Goal: Task Accomplishment & Management: Complete application form

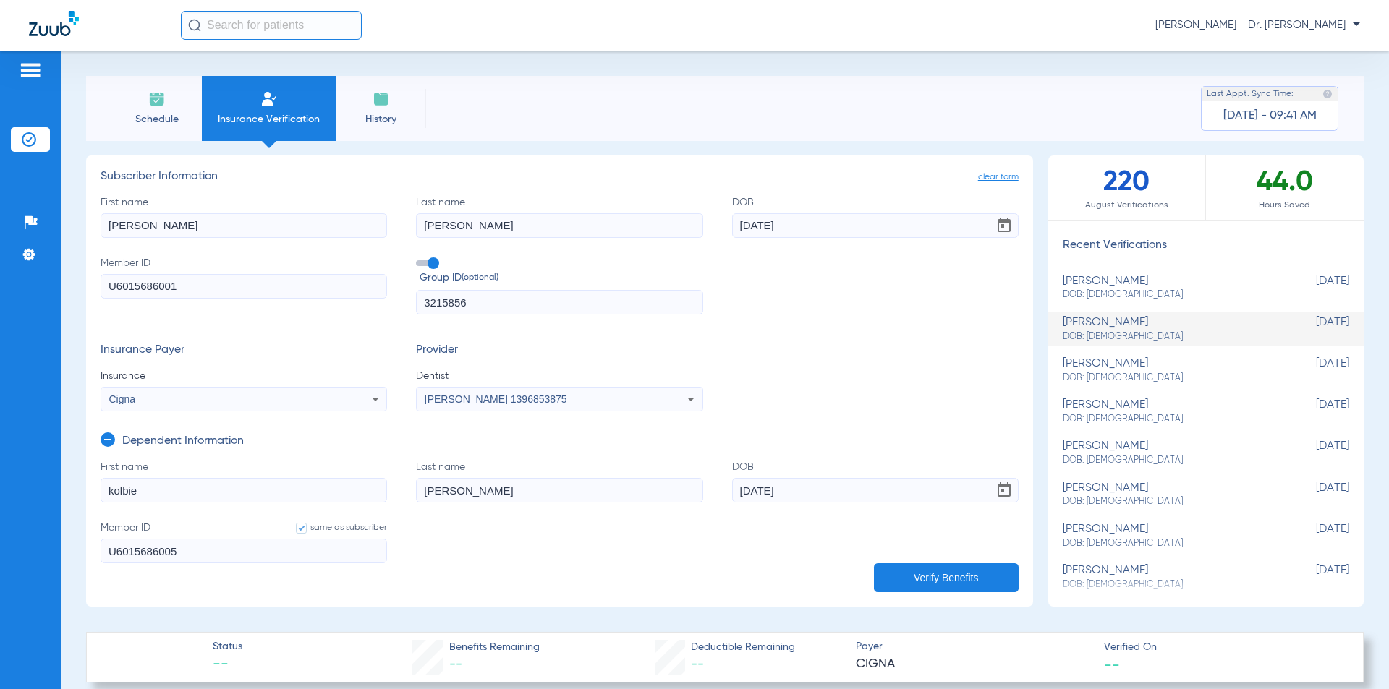
scroll to position [217, 0]
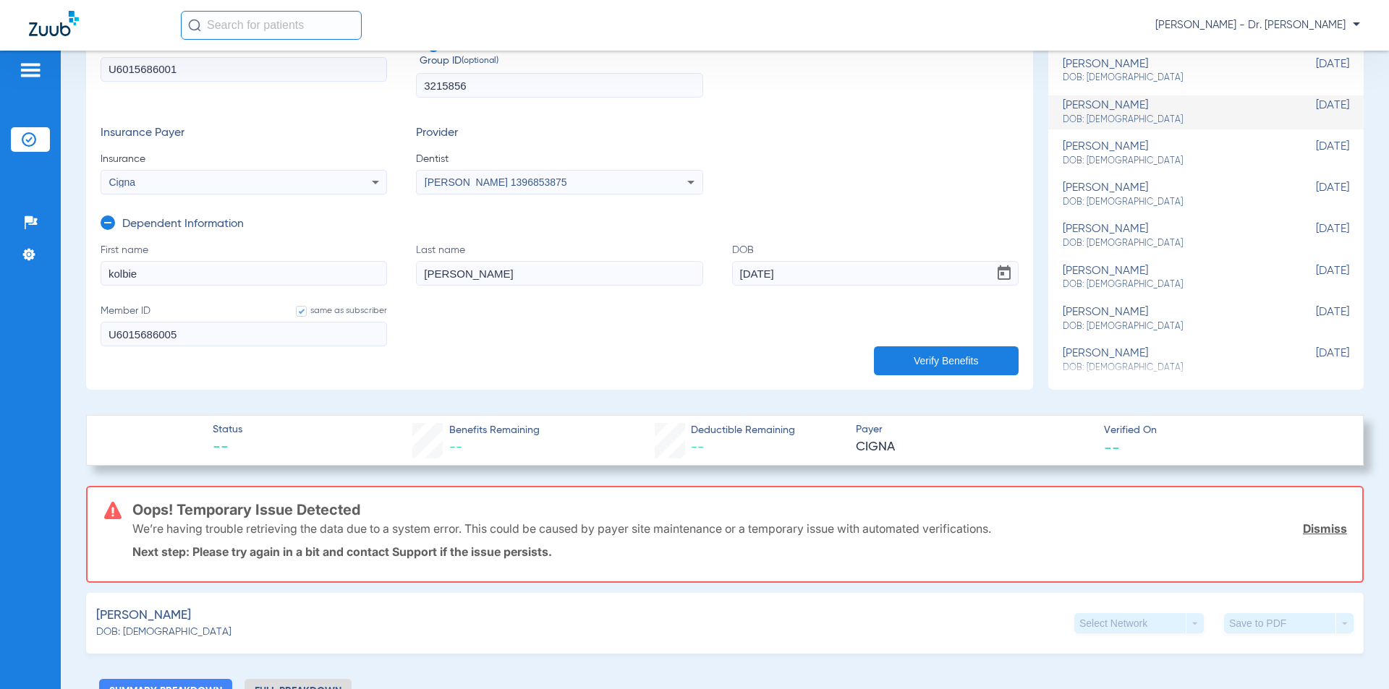
click at [921, 360] on button "Verify Benefits" at bounding box center [946, 360] width 145 height 29
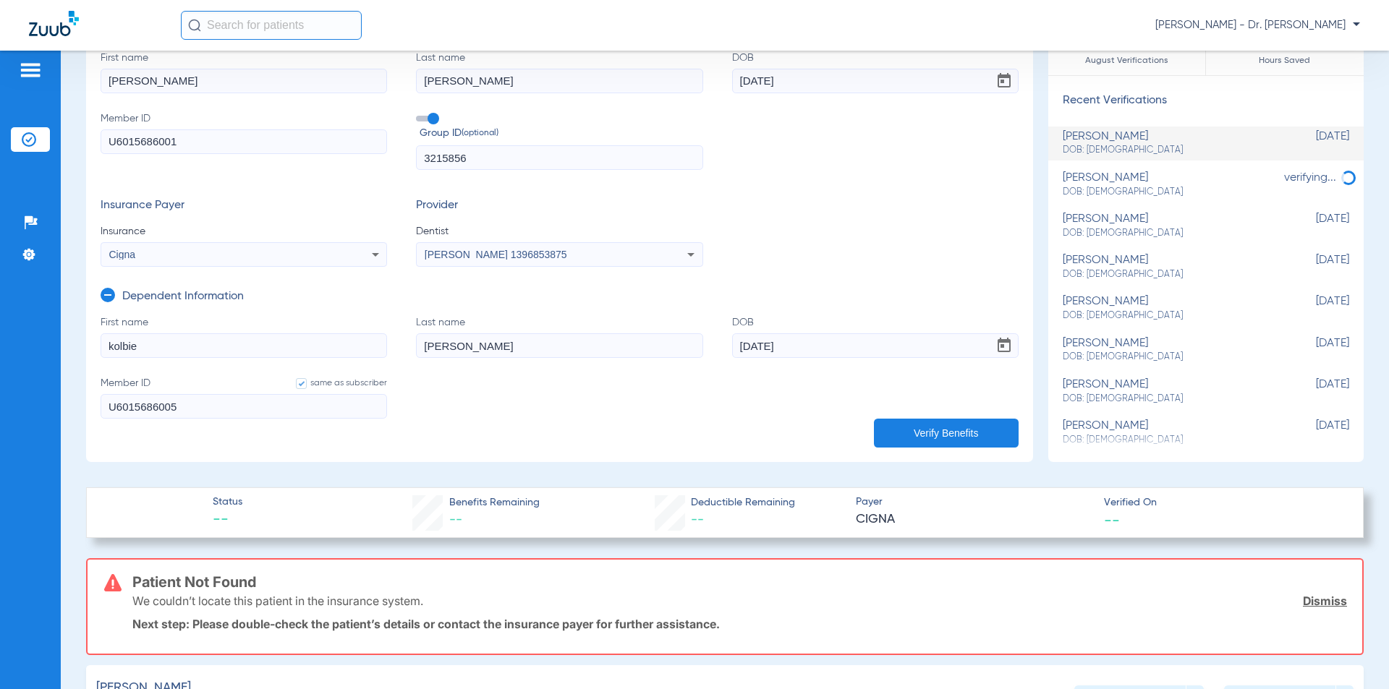
scroll to position [0, 0]
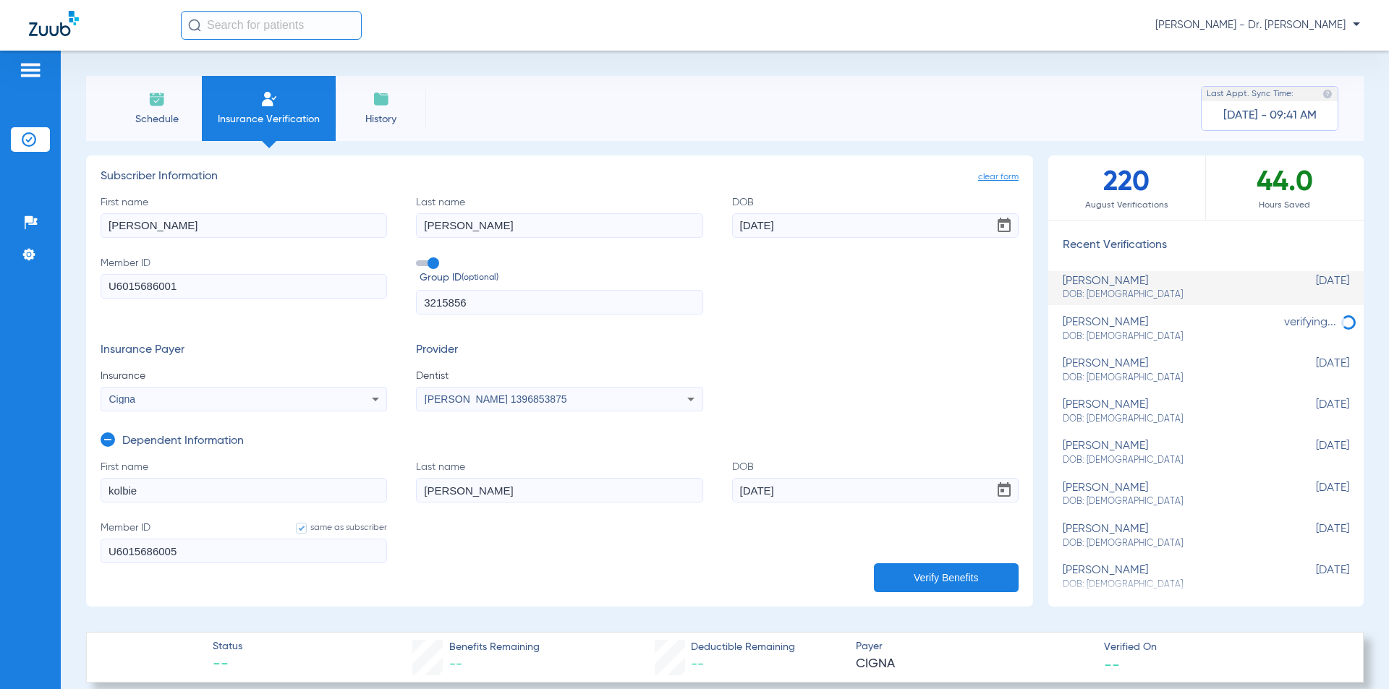
click at [150, 122] on span "Schedule" at bounding box center [156, 119] width 69 height 14
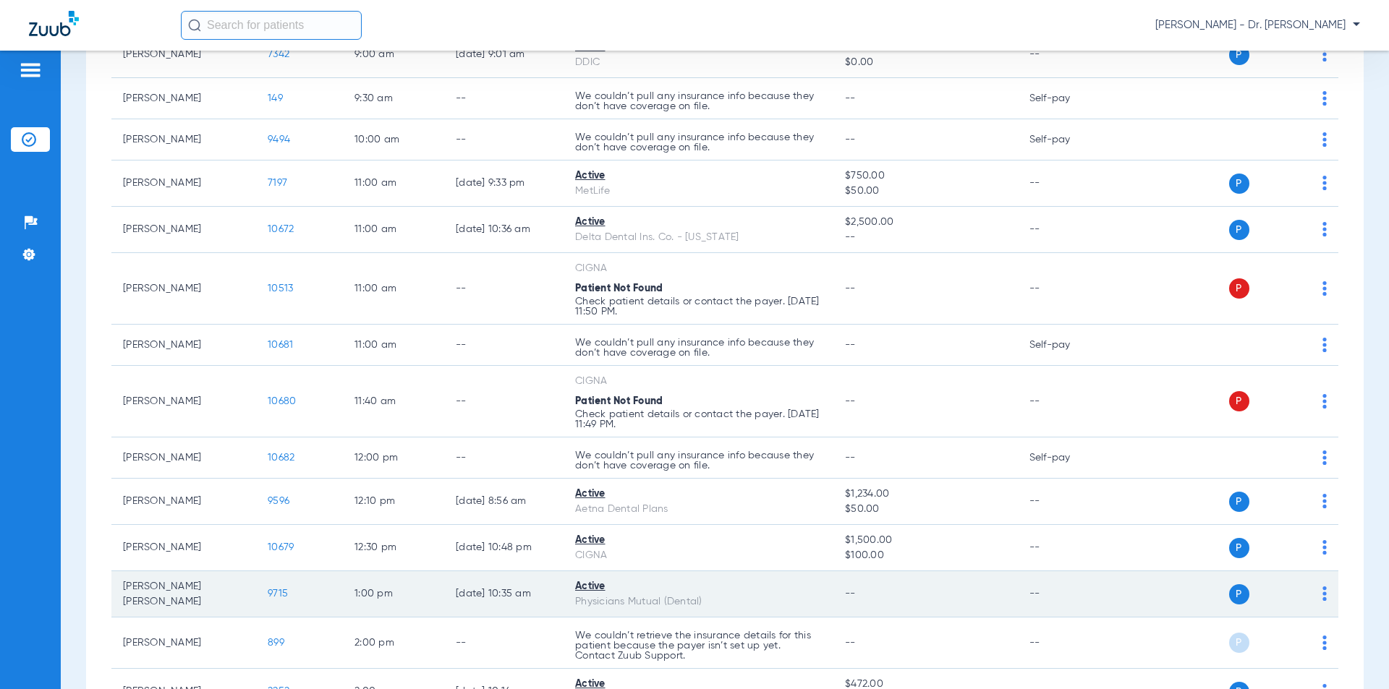
scroll to position [579, 0]
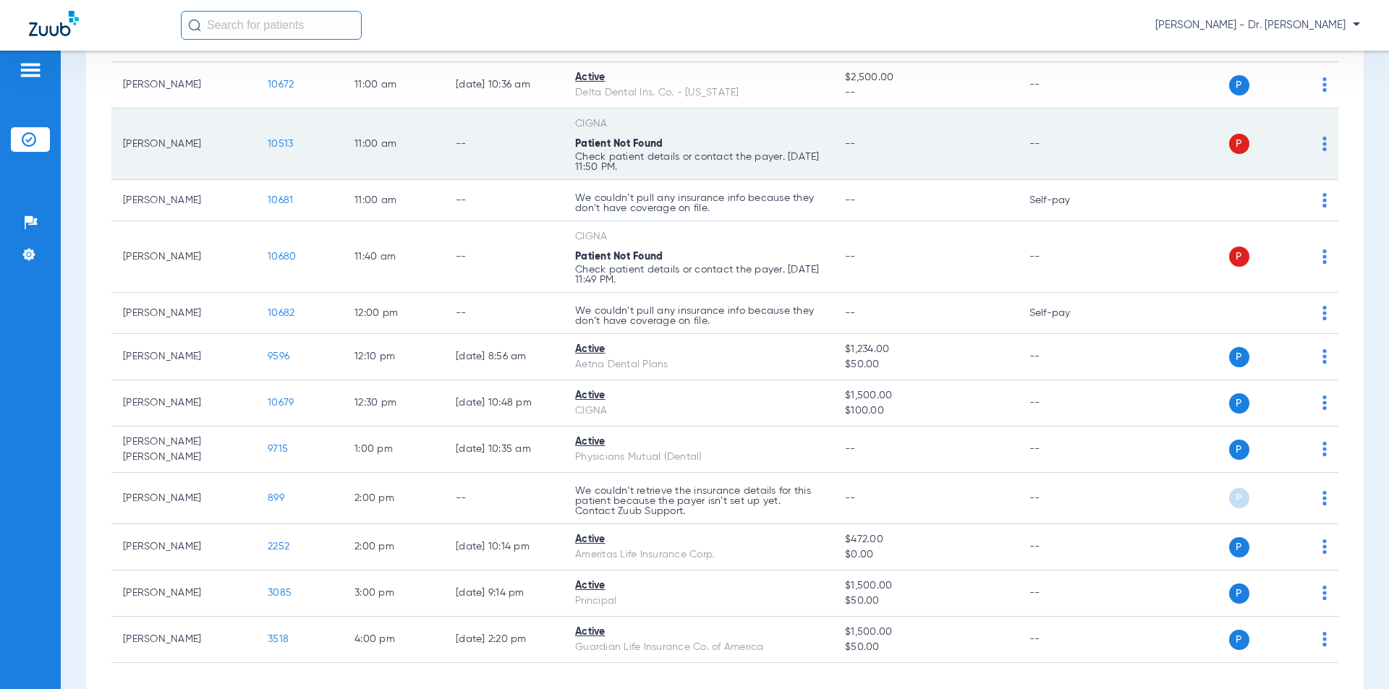
click at [287, 148] on span "10513" at bounding box center [280, 144] width 25 height 10
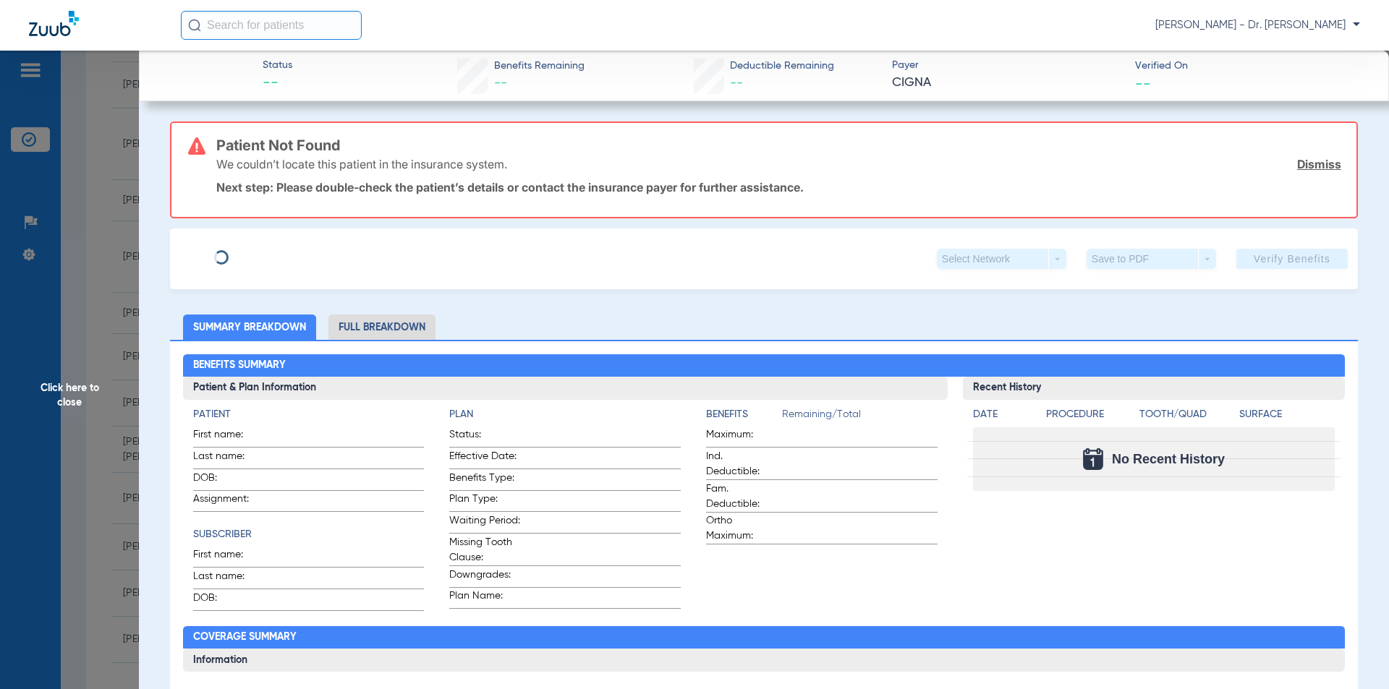
type input "[PERSON_NAME]"
type input "[DATE]"
type input "421279011"
type input "3215856"
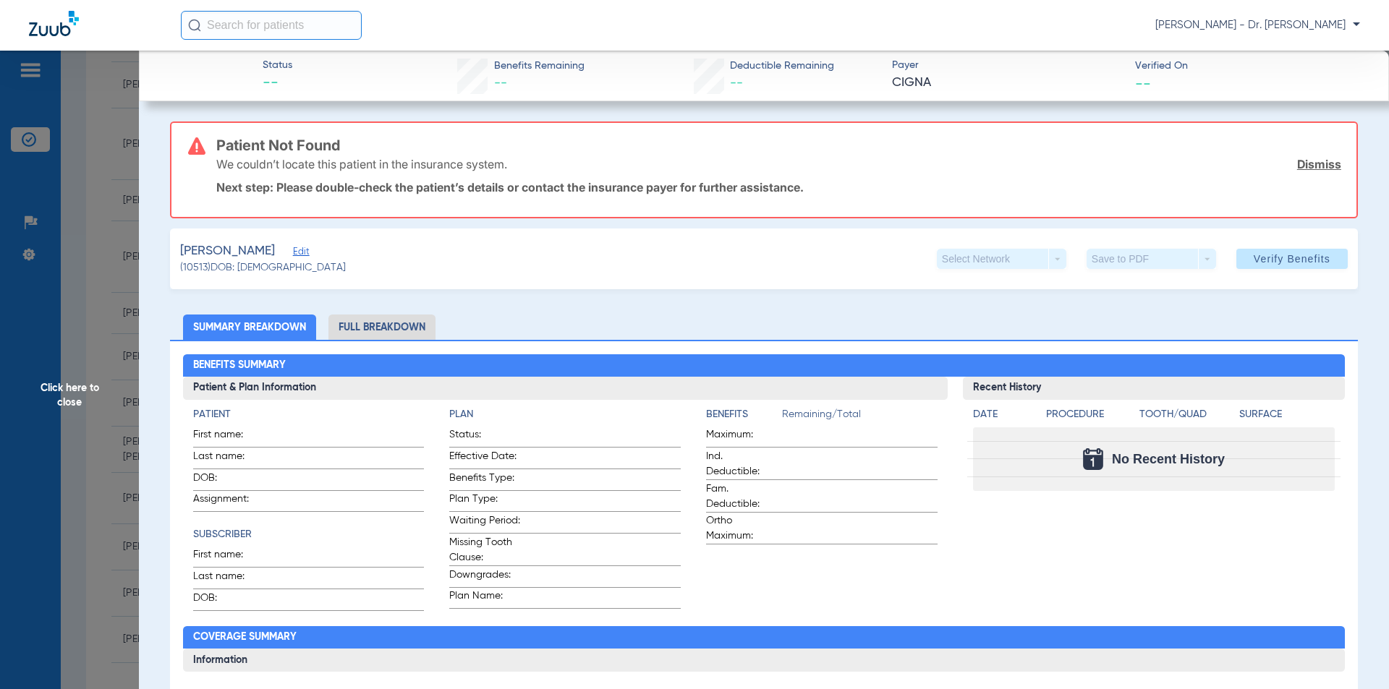
click at [303, 255] on span "Edit" at bounding box center [299, 254] width 13 height 14
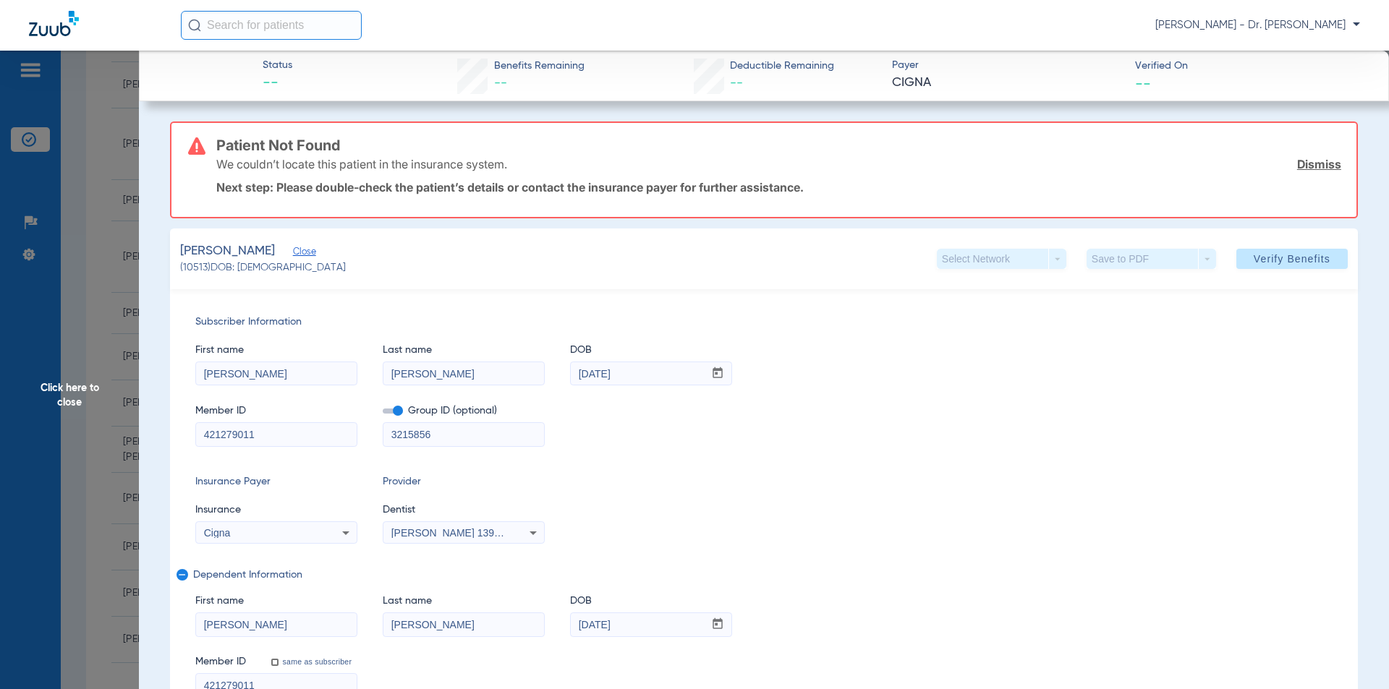
scroll to position [145, 0]
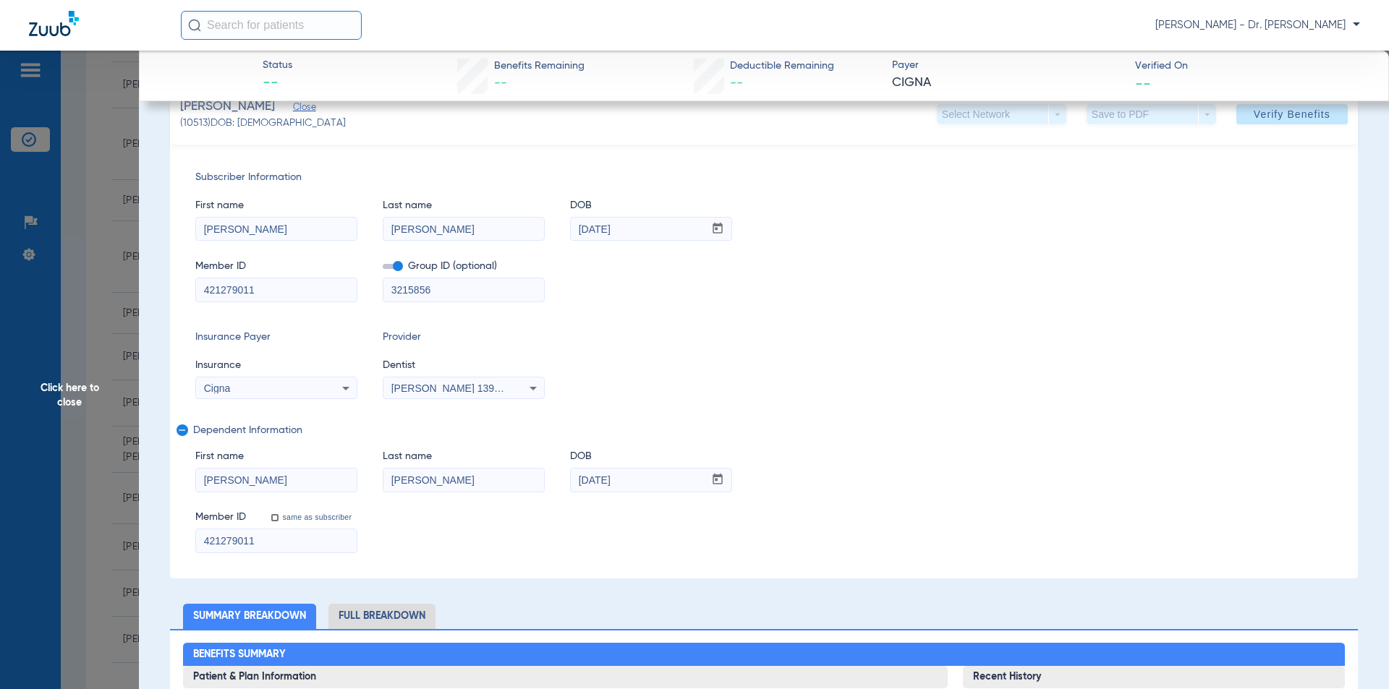
drag, startPoint x: 270, startPoint y: 537, endPoint x: 1, endPoint y: 521, distance: 269.5
type input "U6015686003"
click at [268, 291] on input "421279011" at bounding box center [276, 289] width 161 height 23
type input "4"
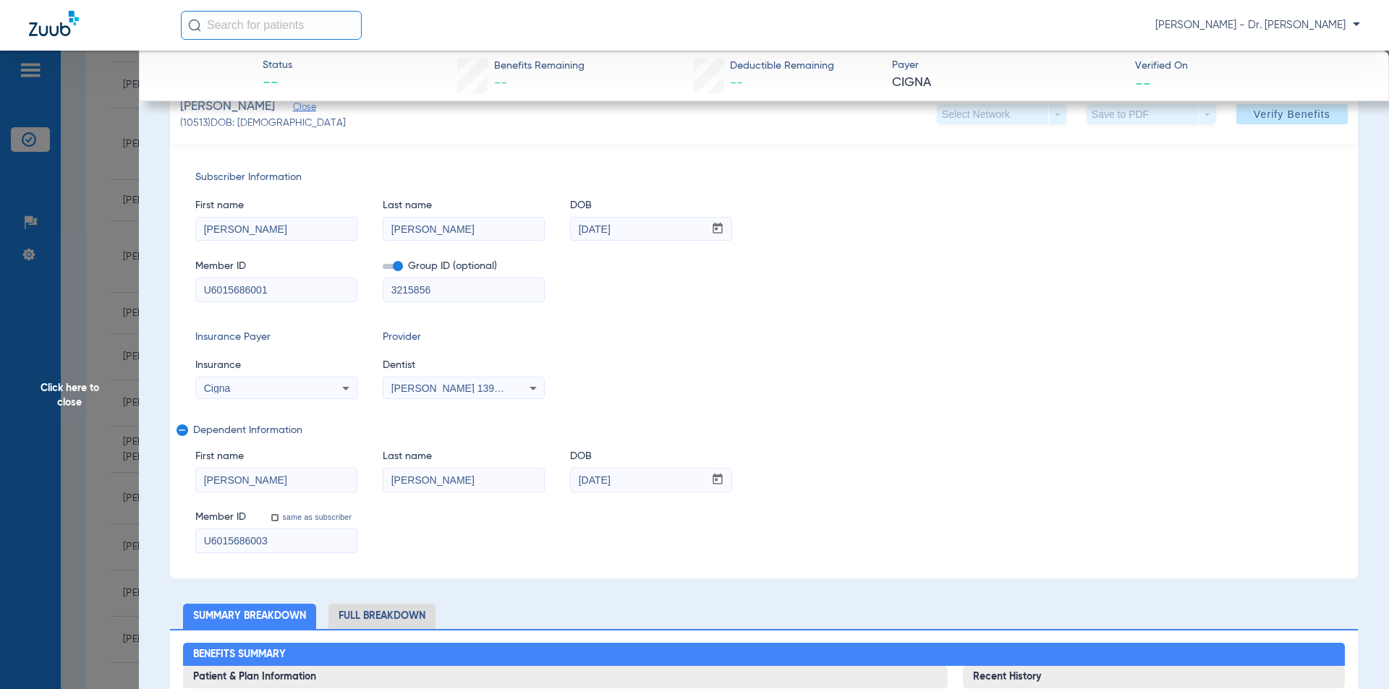
scroll to position [0, 0]
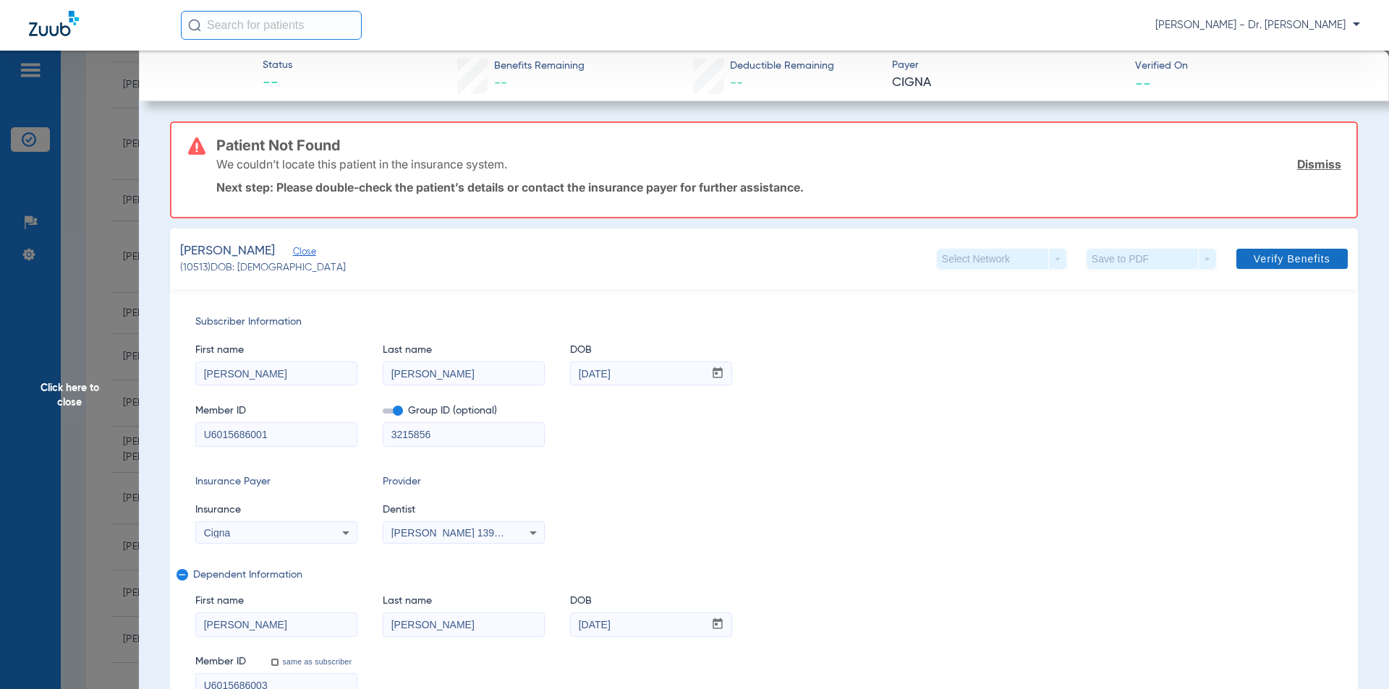
type input "U6015686001"
click at [1253, 263] on span "Verify Benefits" at bounding box center [1291, 259] width 77 height 12
click at [76, 379] on span "Click here to close" at bounding box center [69, 395] width 139 height 689
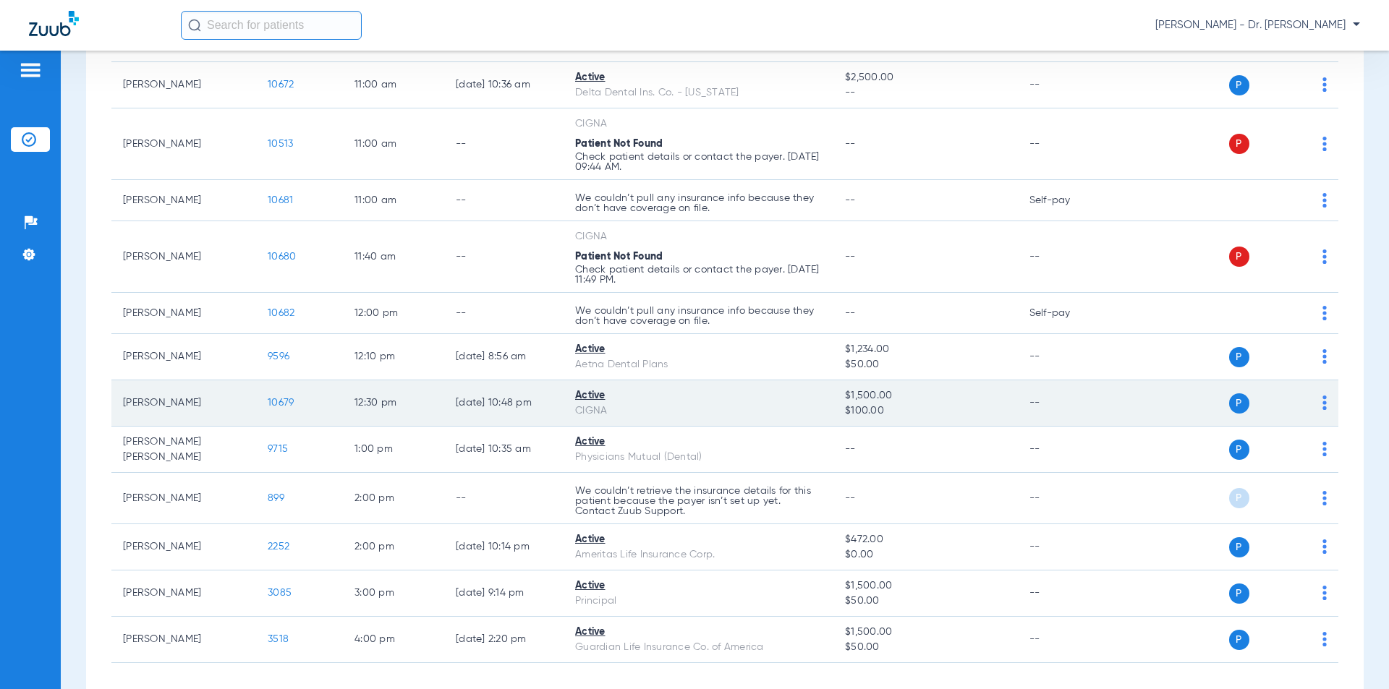
scroll to position [289, 0]
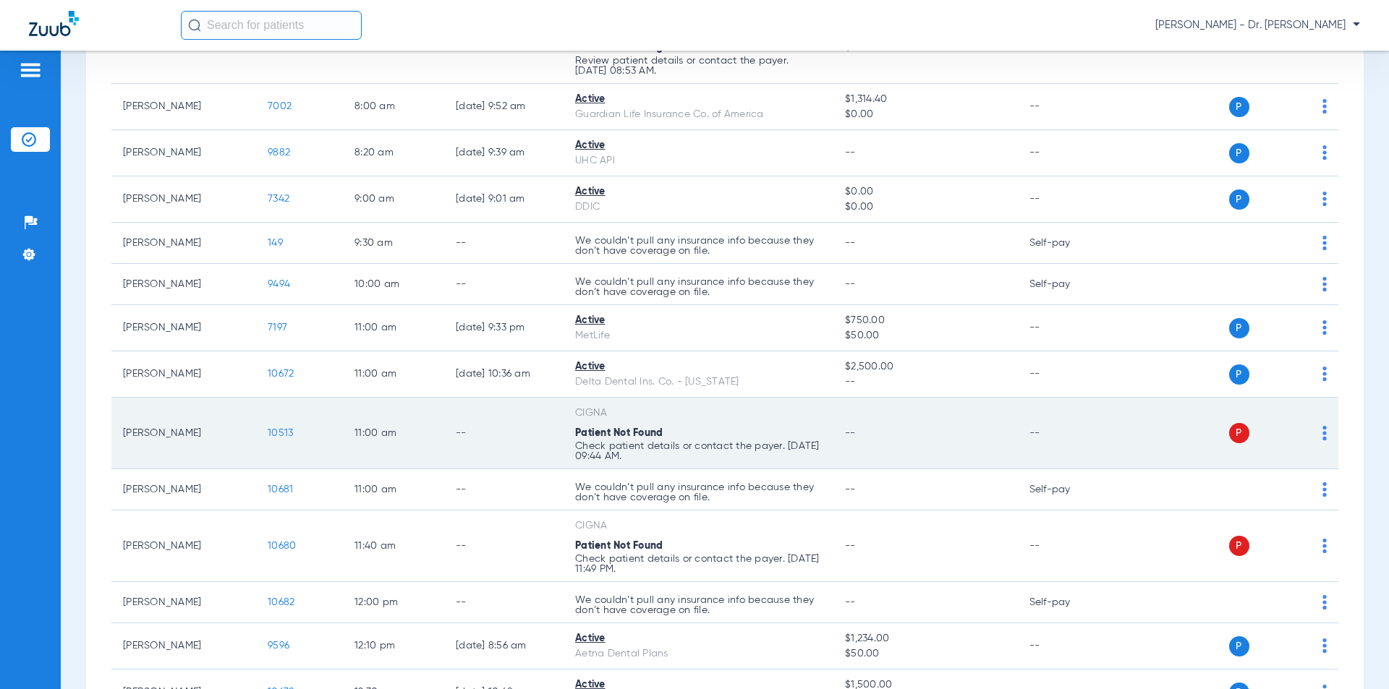
click at [274, 434] on span "10513" at bounding box center [280, 433] width 25 height 10
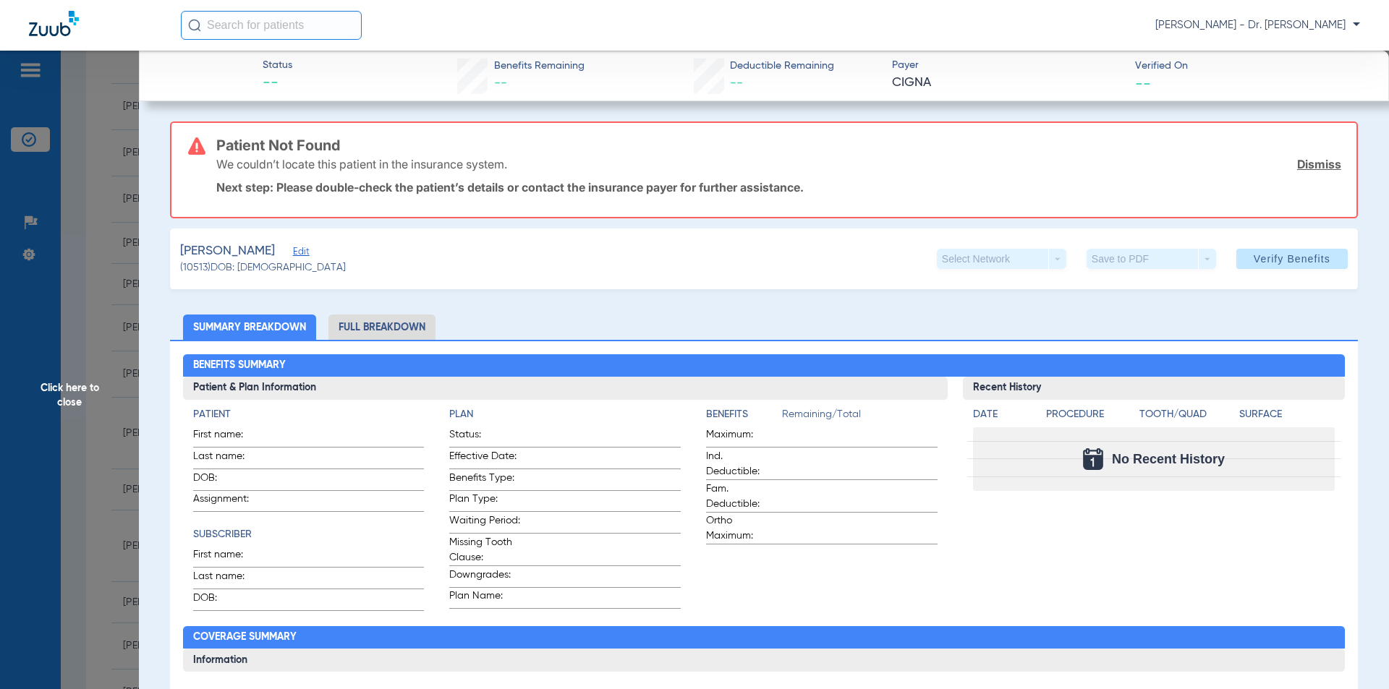
click at [297, 252] on span "Edit" at bounding box center [299, 254] width 13 height 14
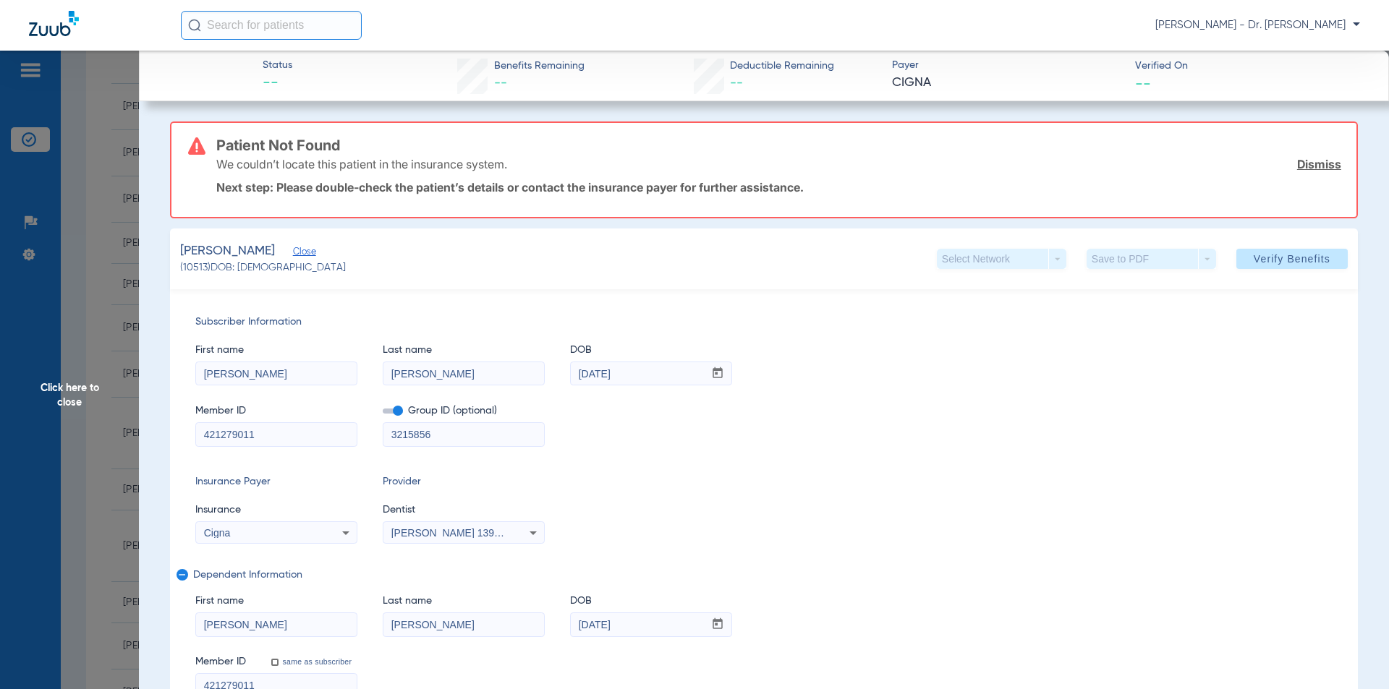
scroll to position [145, 0]
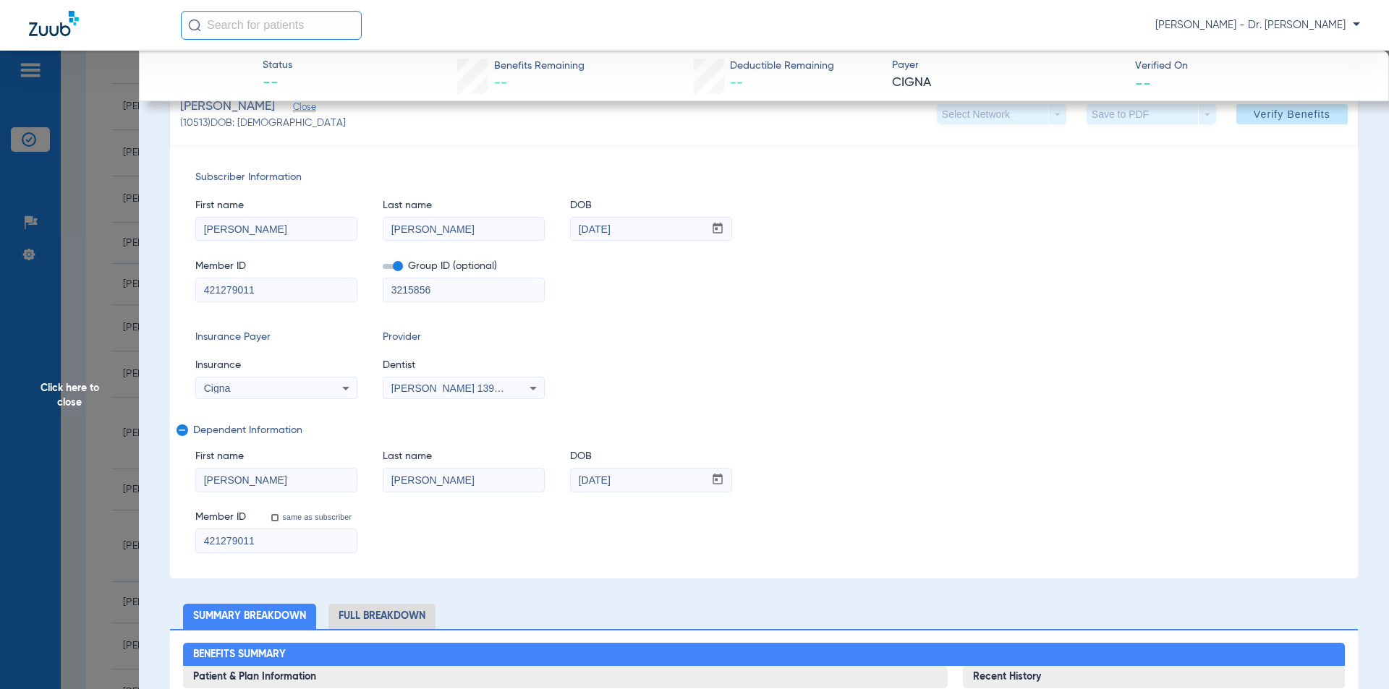
click at [304, 531] on input "421279011" at bounding box center [276, 540] width 161 height 23
type input "4"
type input "U6015686003"
click at [265, 288] on input "421279011" at bounding box center [276, 289] width 161 height 23
drag, startPoint x: 265, startPoint y: 288, endPoint x: 123, endPoint y: 283, distance: 142.5
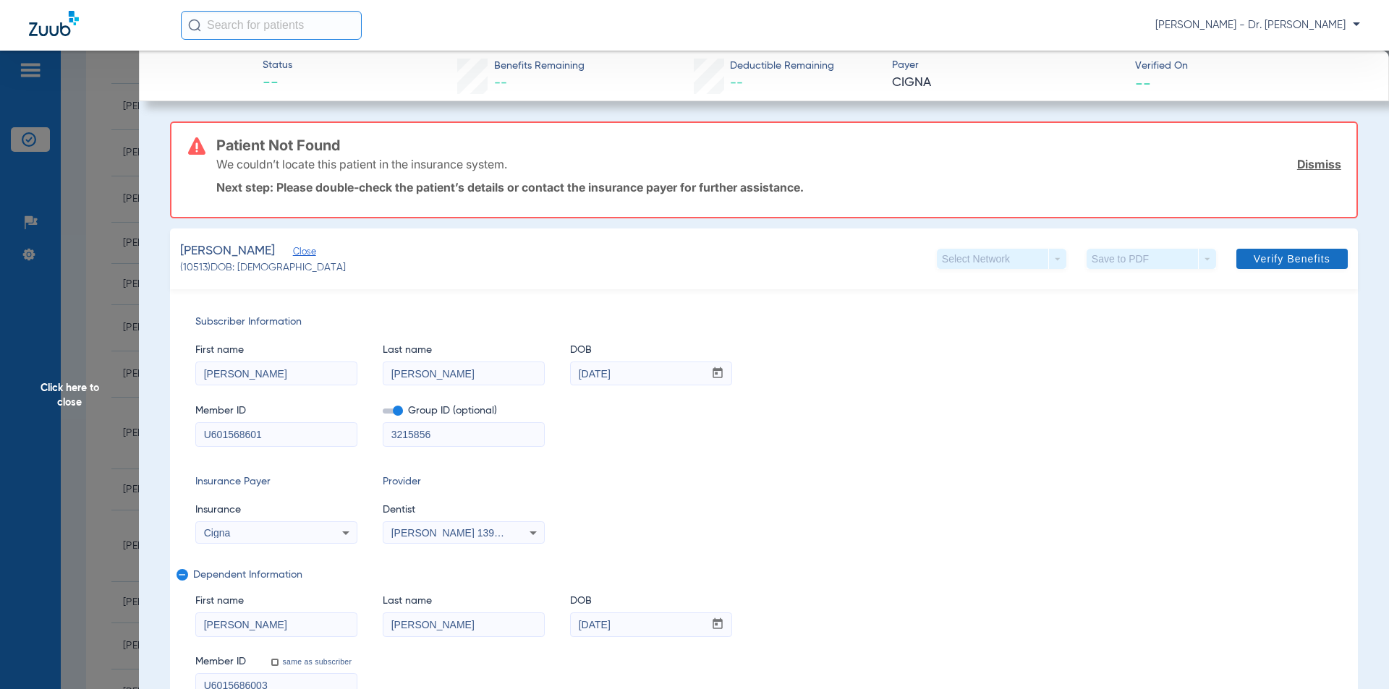
type input "U601568601"
click at [1237, 260] on span at bounding box center [1291, 259] width 111 height 35
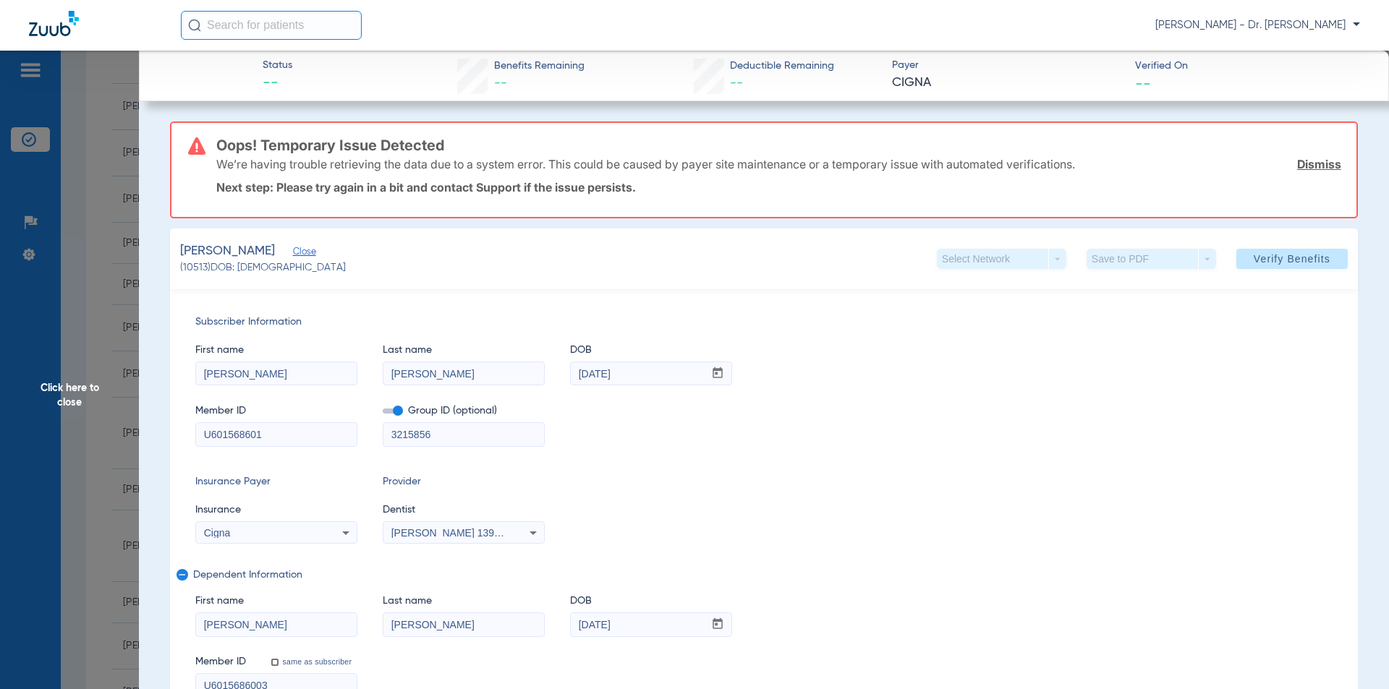
click at [82, 393] on span "Click here to close" at bounding box center [69, 395] width 139 height 689
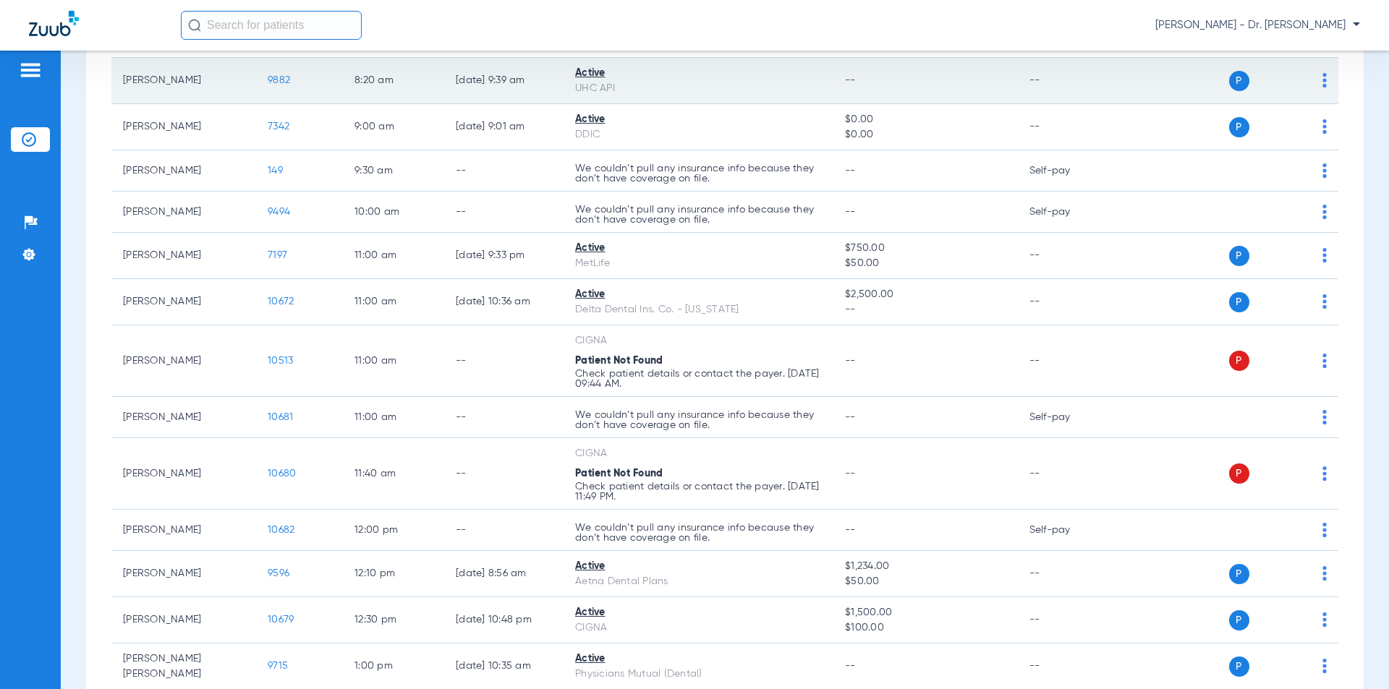
scroll to position [217, 0]
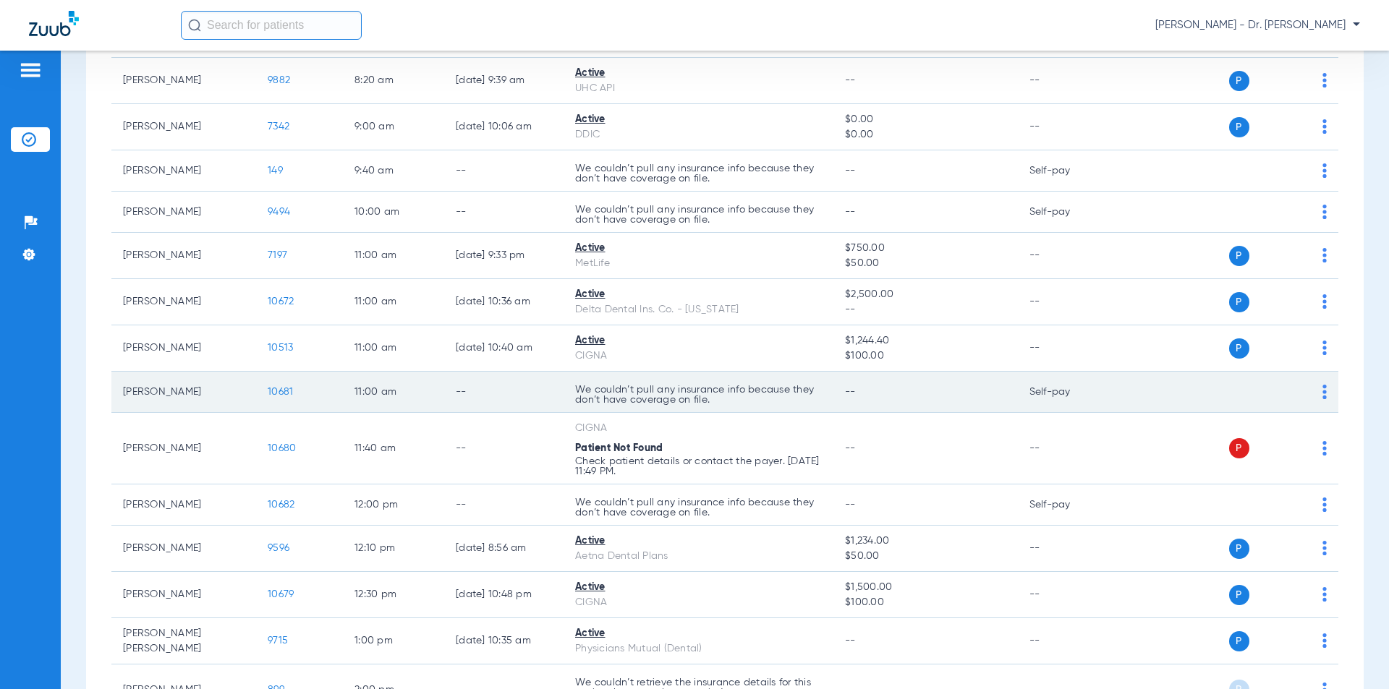
scroll to position [434, 0]
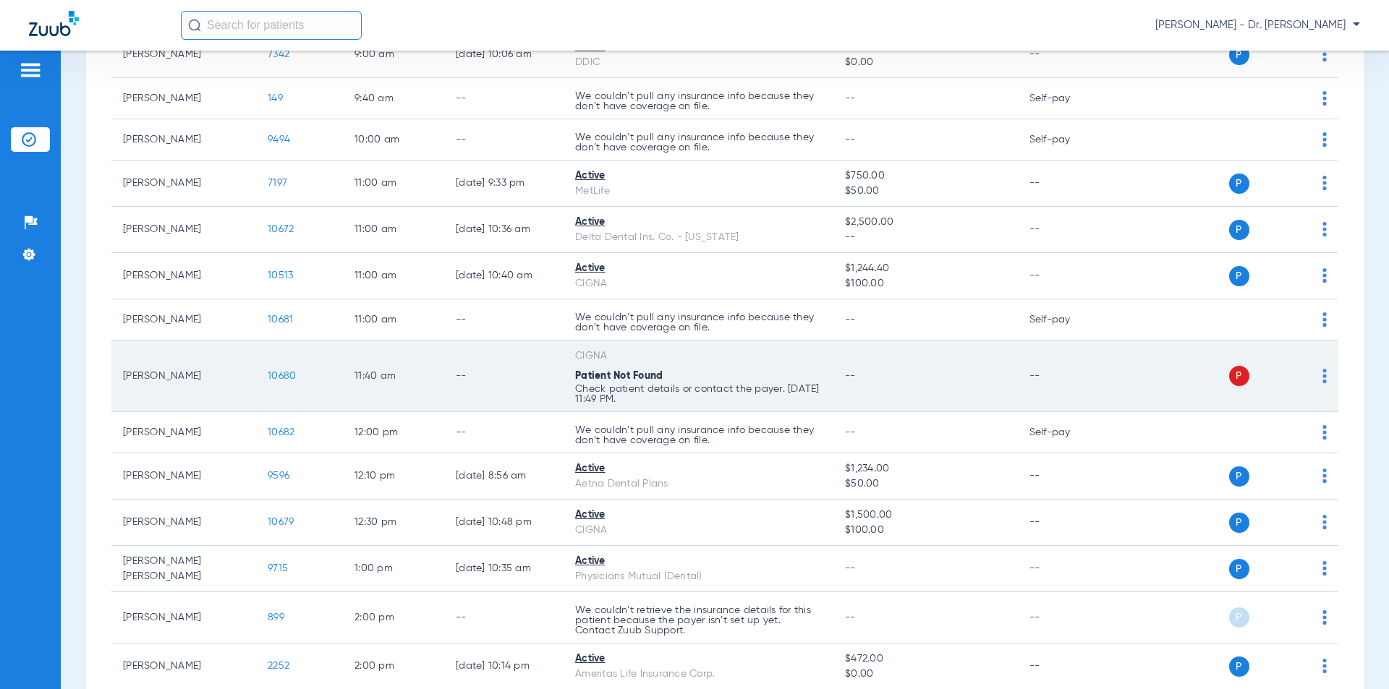
click at [273, 376] on span "10680" at bounding box center [282, 376] width 28 height 10
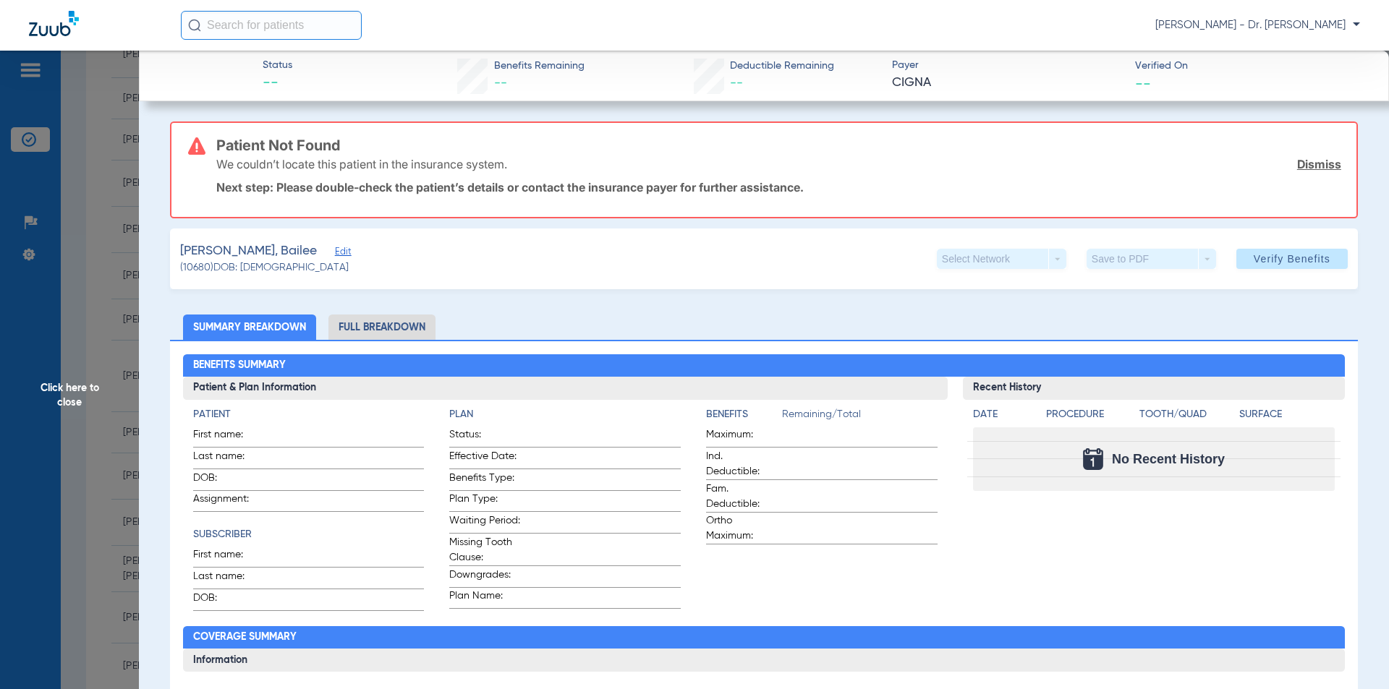
click at [335, 253] on span "Edit" at bounding box center [341, 254] width 13 height 14
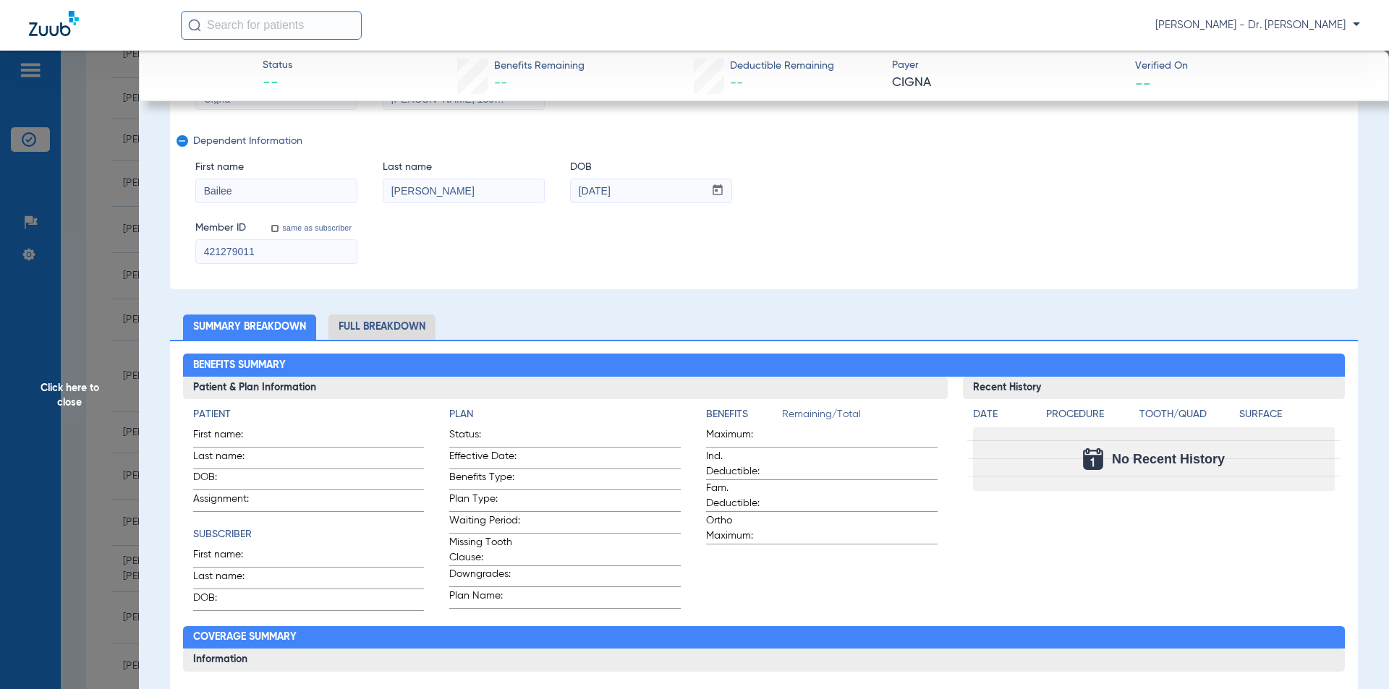
click at [283, 252] on input "421279011" at bounding box center [276, 251] width 161 height 23
type input "4"
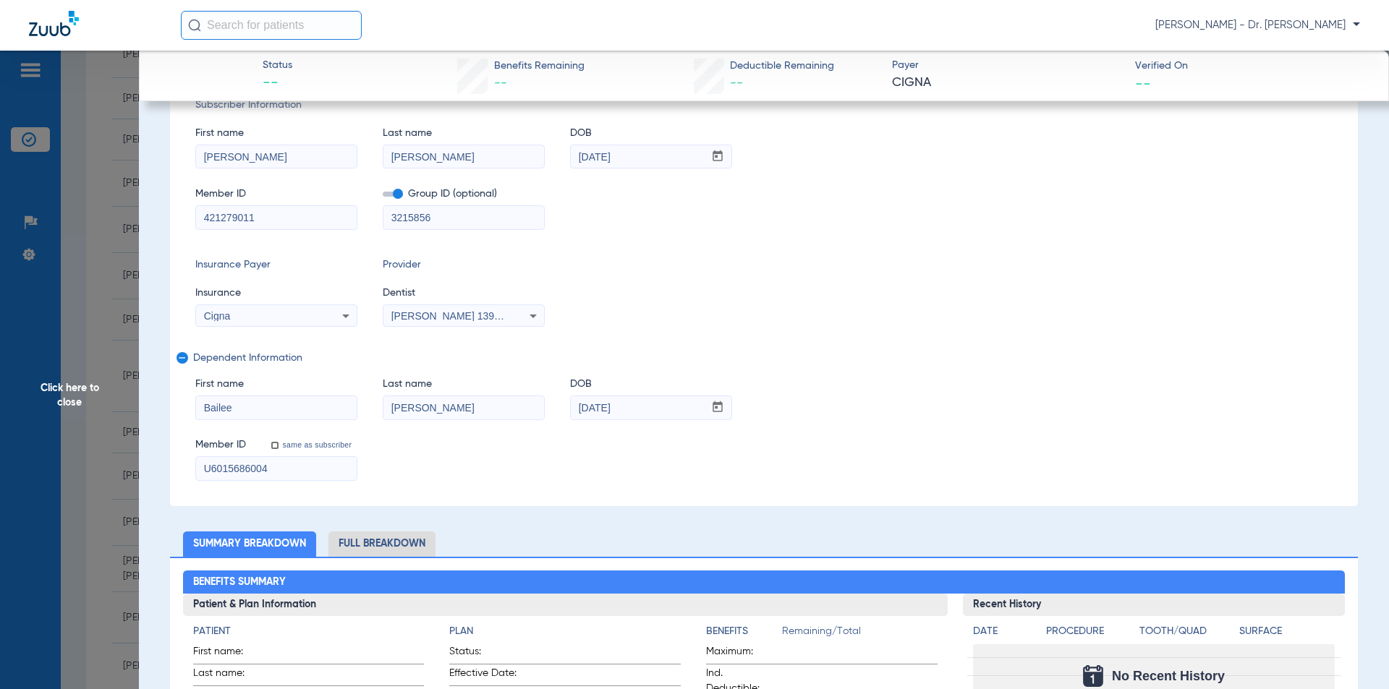
type input "U6015686004"
click at [276, 220] on input "421279011" at bounding box center [276, 217] width 161 height 23
type input "4"
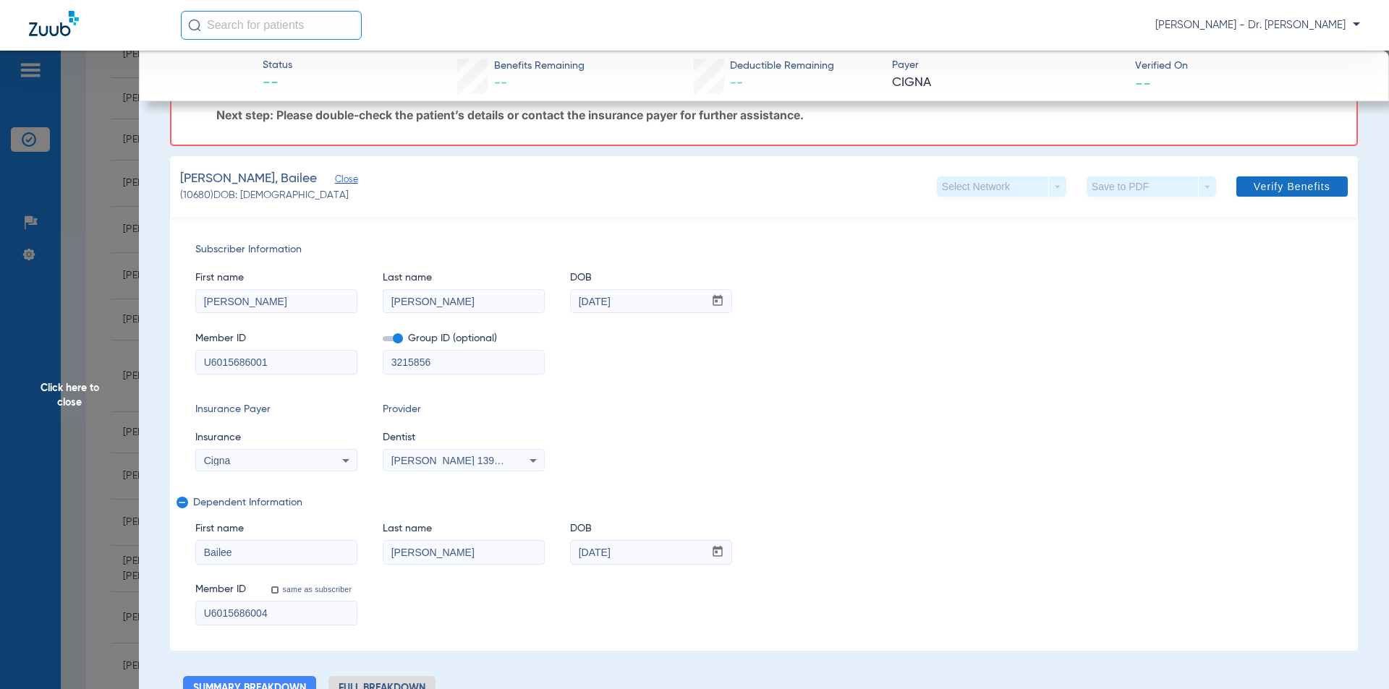
type input "U6015686001"
click at [1276, 179] on span at bounding box center [1291, 186] width 111 height 35
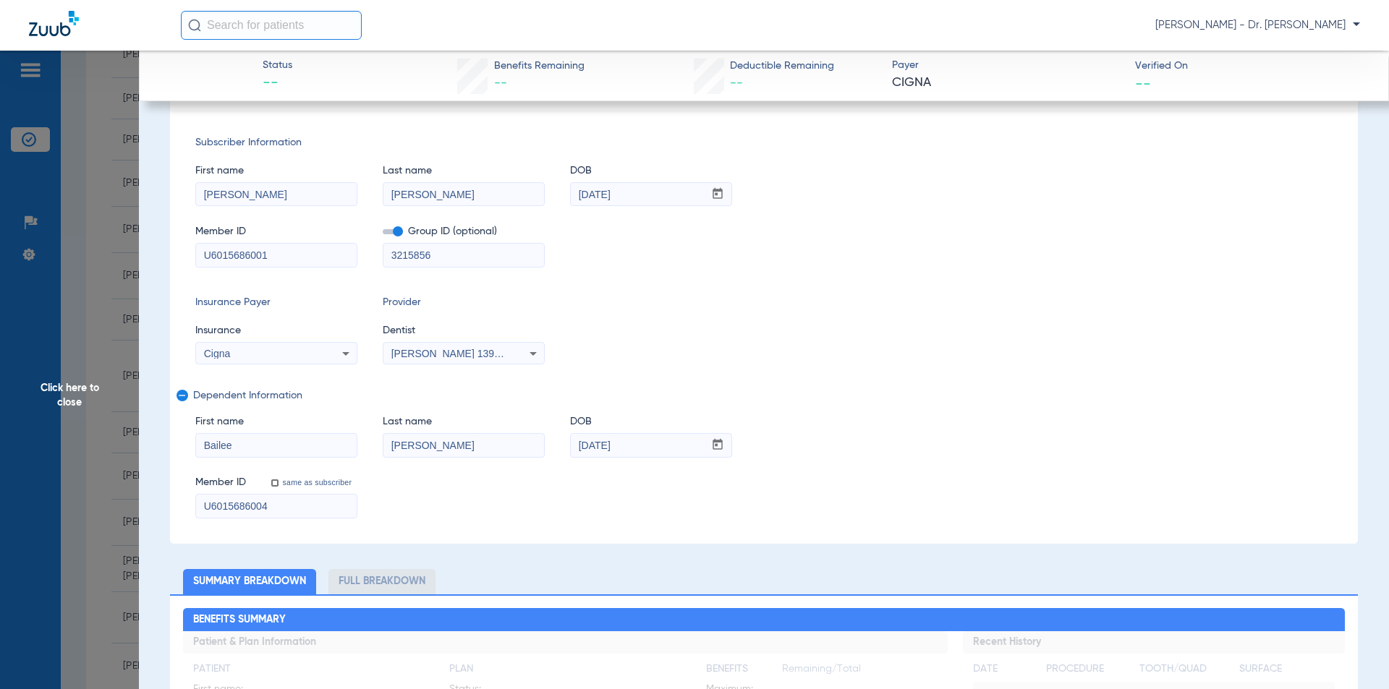
scroll to position [0, 0]
